Goal: Information Seeking & Learning: Find specific fact

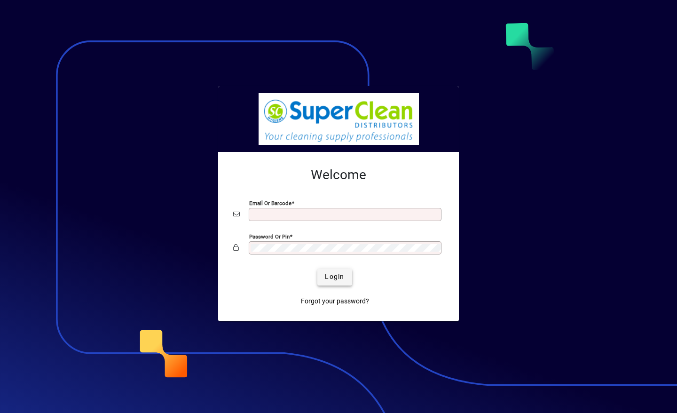
type input "**********"
click at [342, 276] on span "Login" at bounding box center [334, 277] width 19 height 10
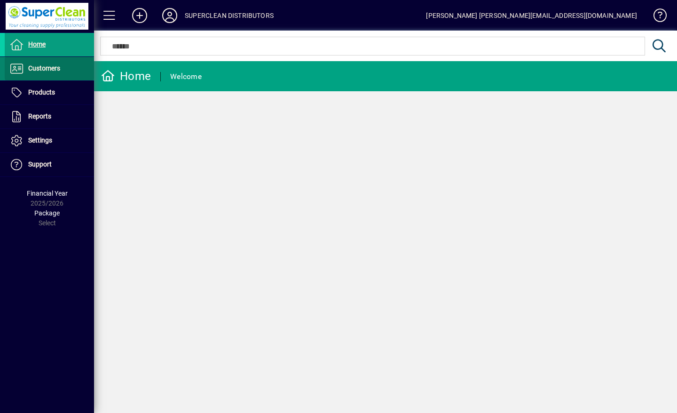
click at [62, 64] on span at bounding box center [49, 68] width 89 height 23
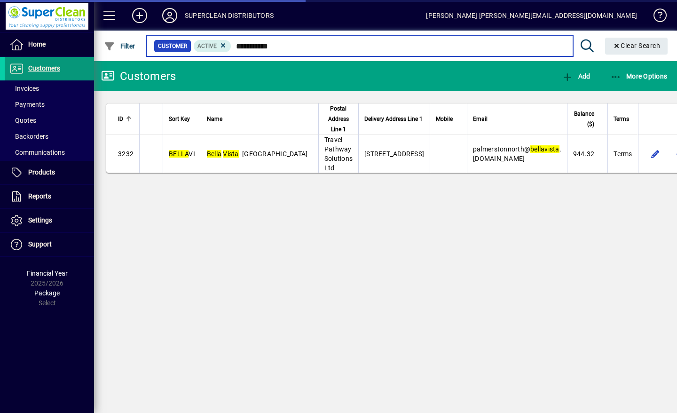
type input "**********"
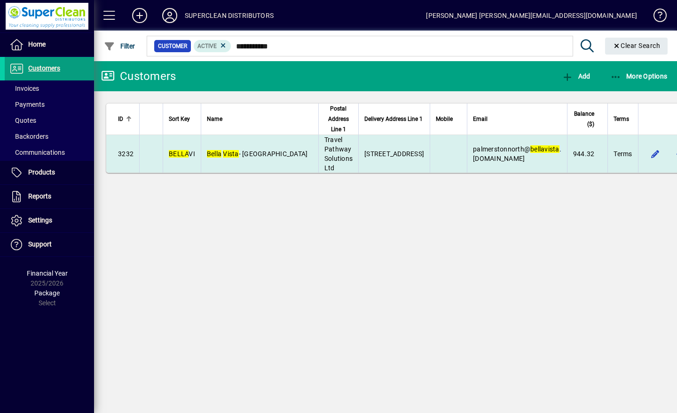
click at [257, 149] on td "Bella Vista - [GEOGRAPHIC_DATA]" at bounding box center [260, 154] width 118 height 38
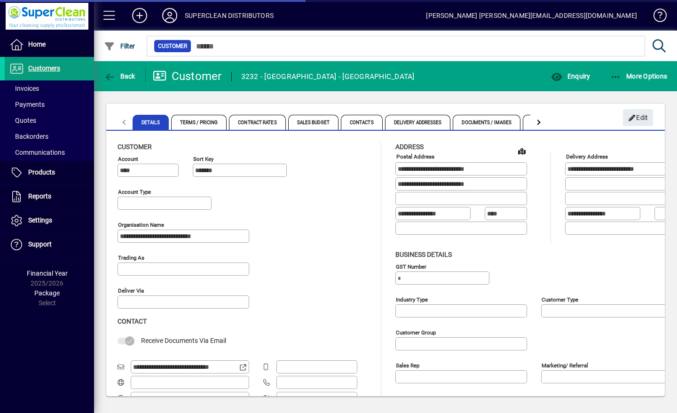
type input "**********"
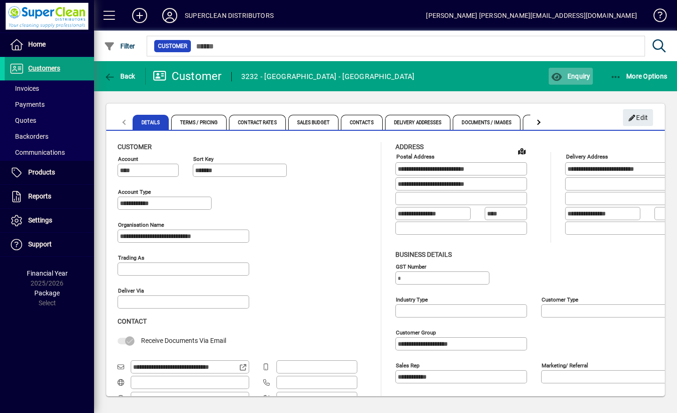
click at [569, 86] on span "button" at bounding box center [571, 76] width 44 height 23
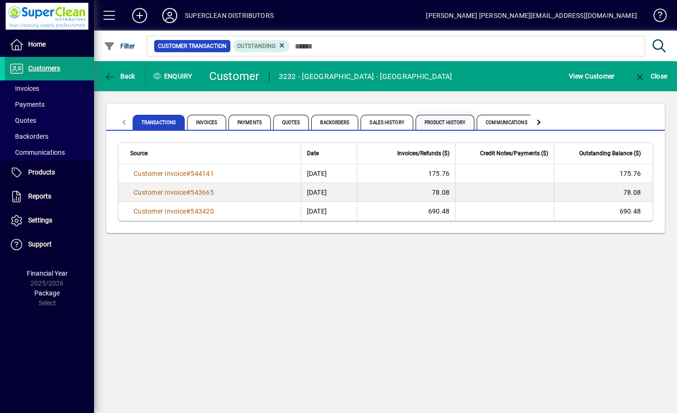
click at [453, 121] on span "Product History" at bounding box center [445, 122] width 59 height 15
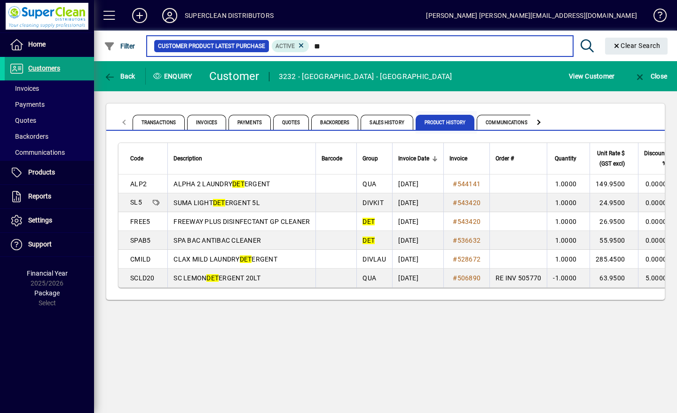
type input "*"
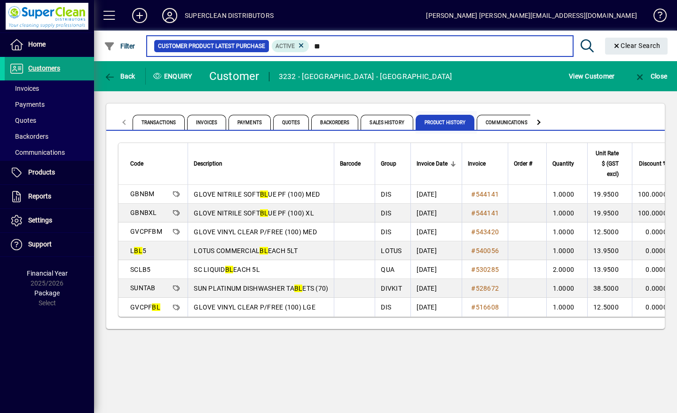
type input "*"
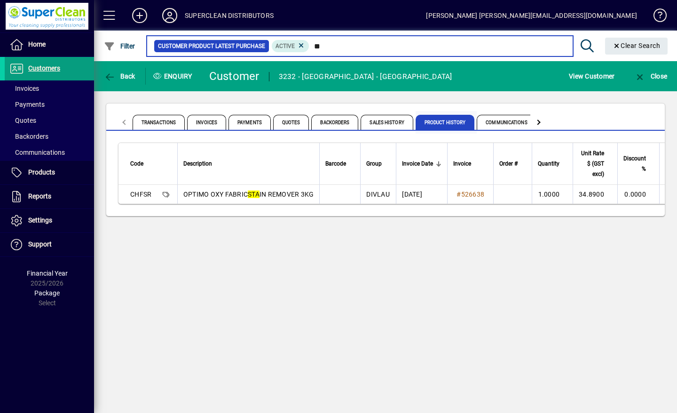
type input "*"
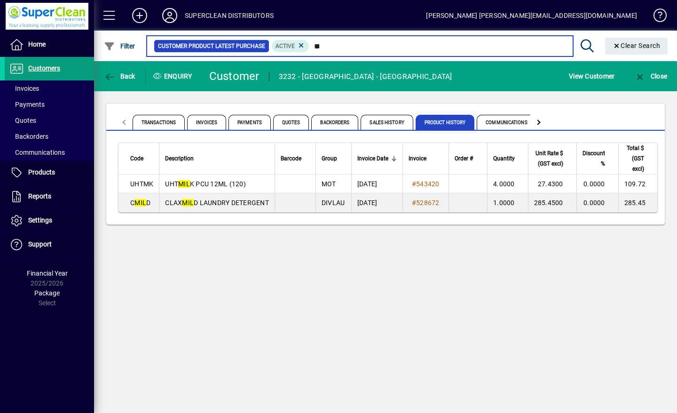
type input "*"
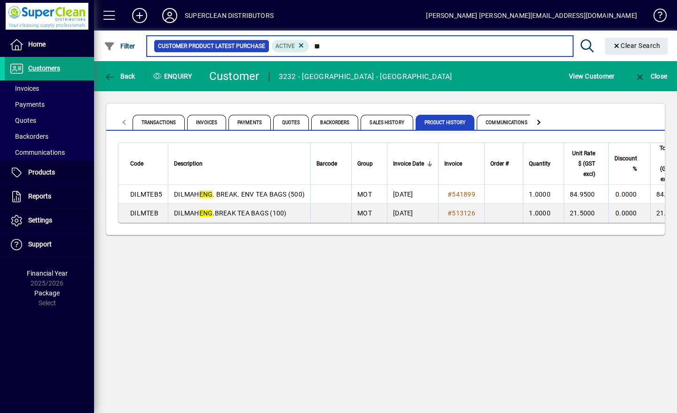
type input "*"
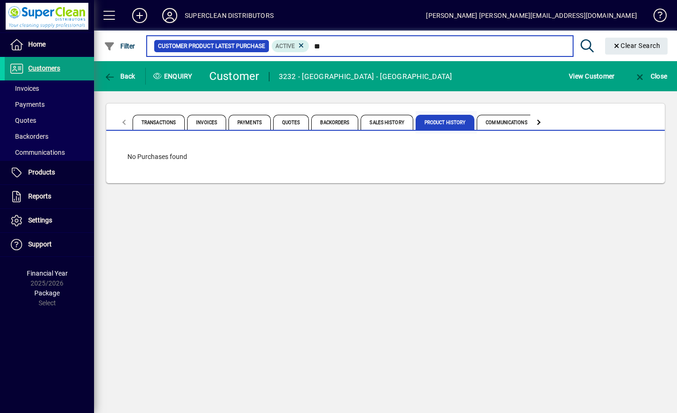
type input "*"
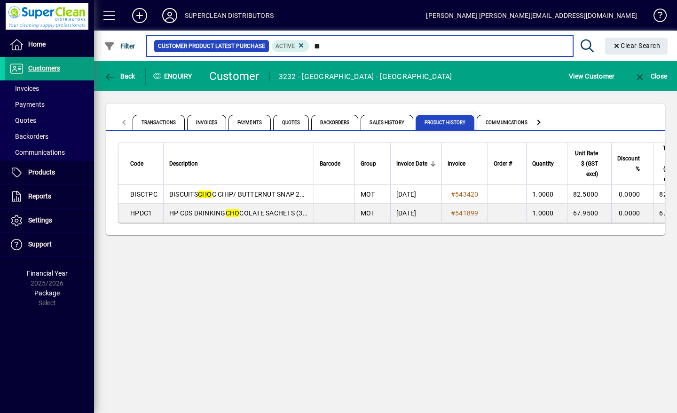
type input "*"
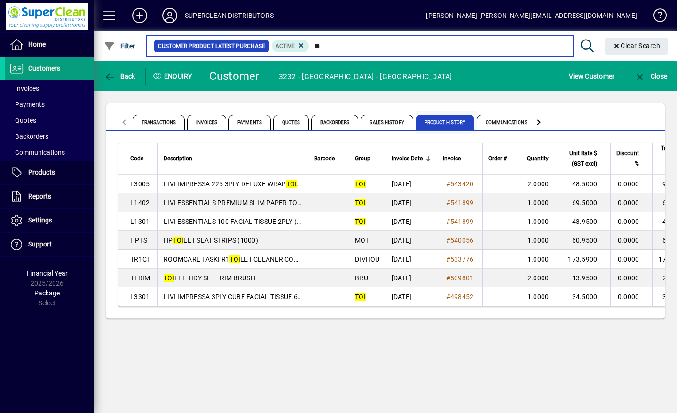
type input "*"
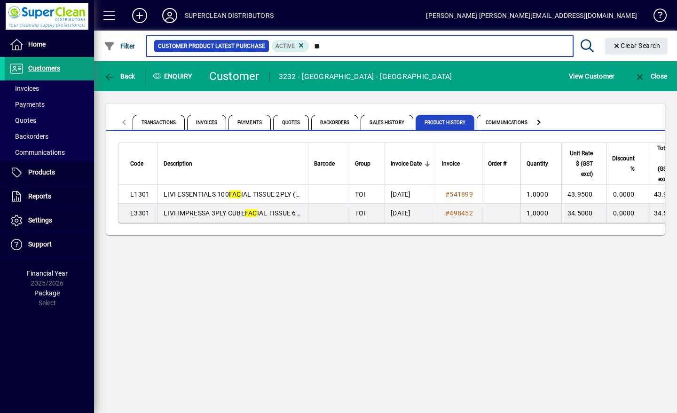
type input "*"
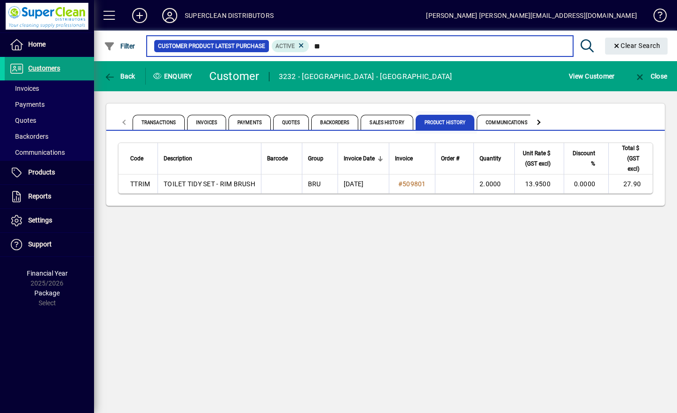
type input "*"
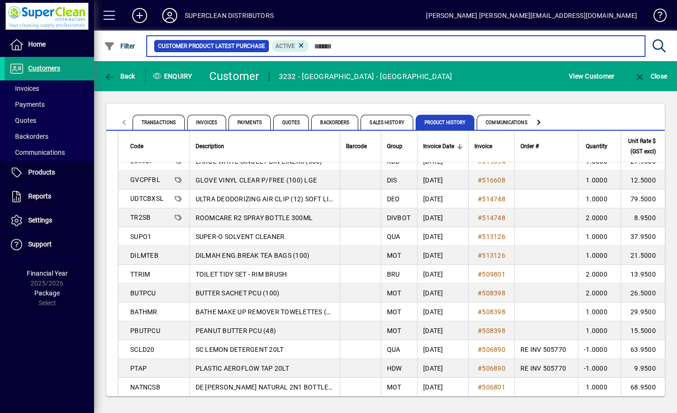
scroll to position [777, 0]
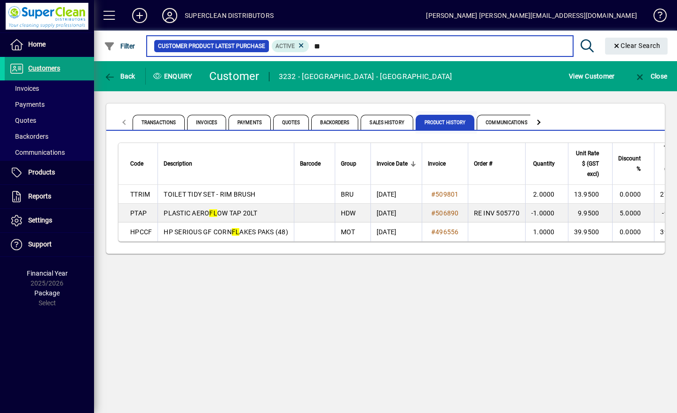
type input "*"
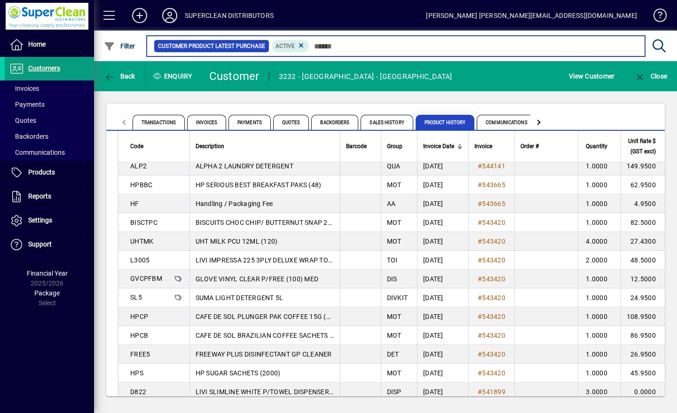
scroll to position [79, 0]
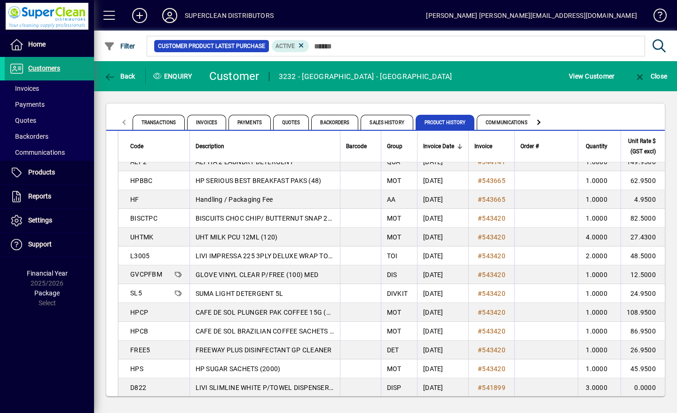
click at [169, 18] on icon at bounding box center [169, 15] width 19 height 15
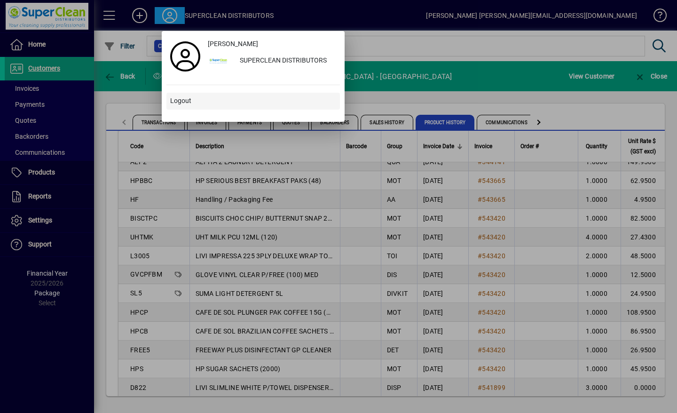
click at [267, 99] on span at bounding box center [252, 101] width 173 height 23
